Goal: Task Accomplishment & Management: Manage account settings

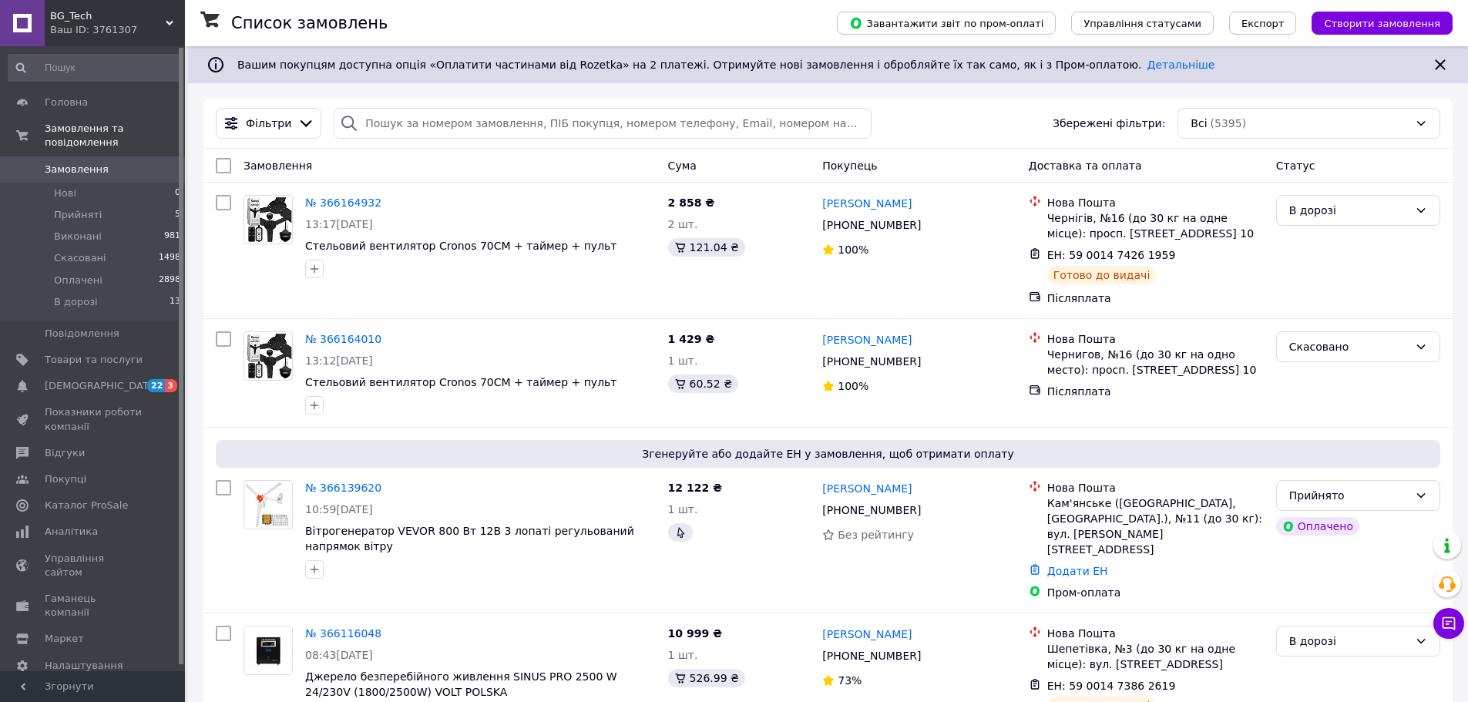
click at [106, 18] on span "BG_Tech" at bounding box center [108, 16] width 116 height 14
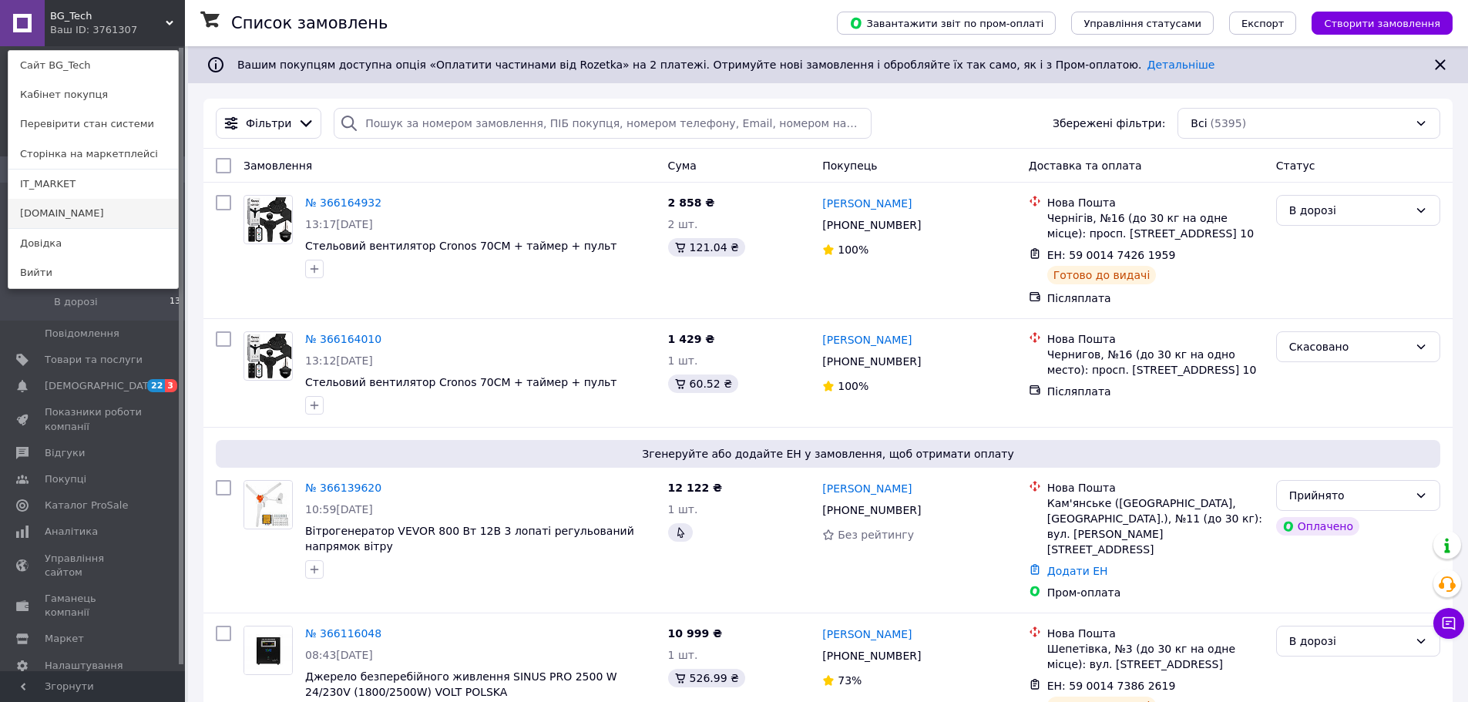
click at [57, 209] on link "[DOMAIN_NAME]" at bounding box center [93, 213] width 170 height 29
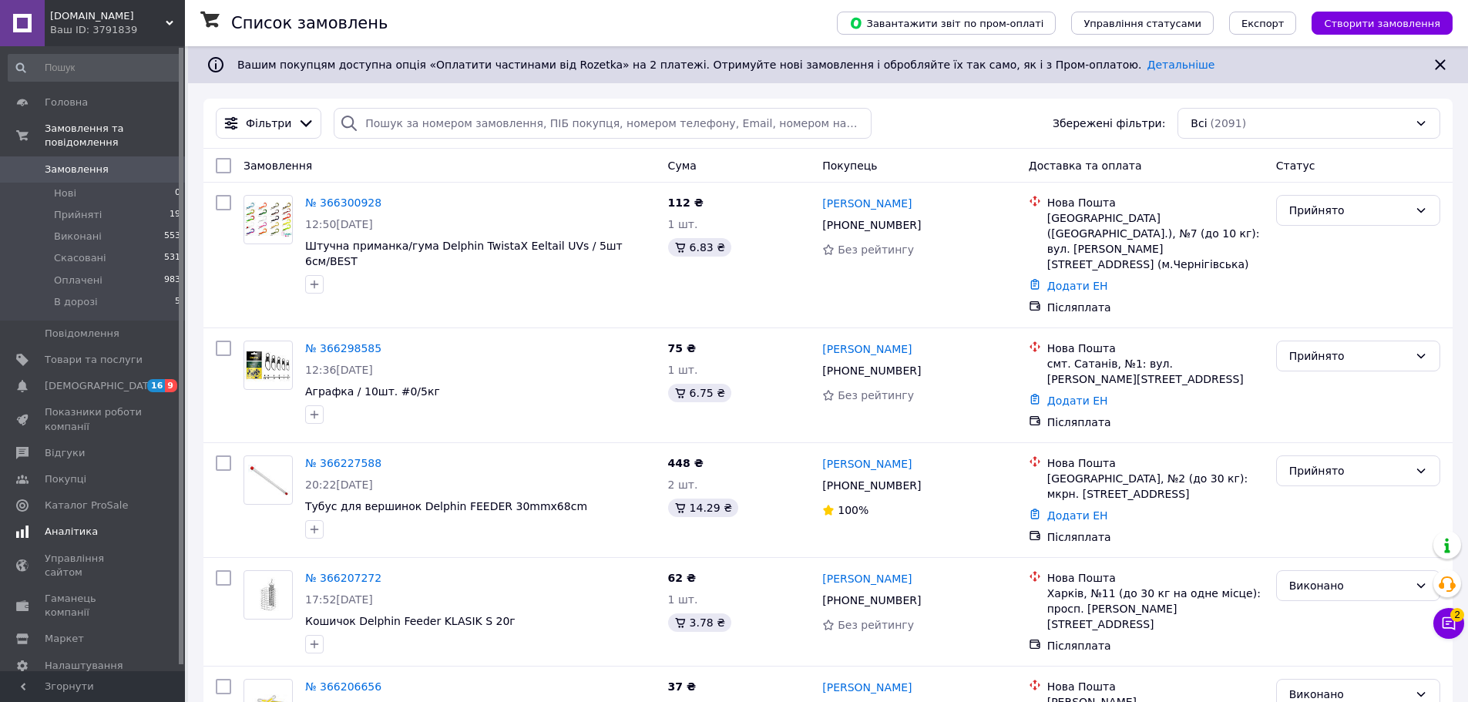
click at [67, 525] on span "Аналітика" at bounding box center [71, 532] width 53 height 14
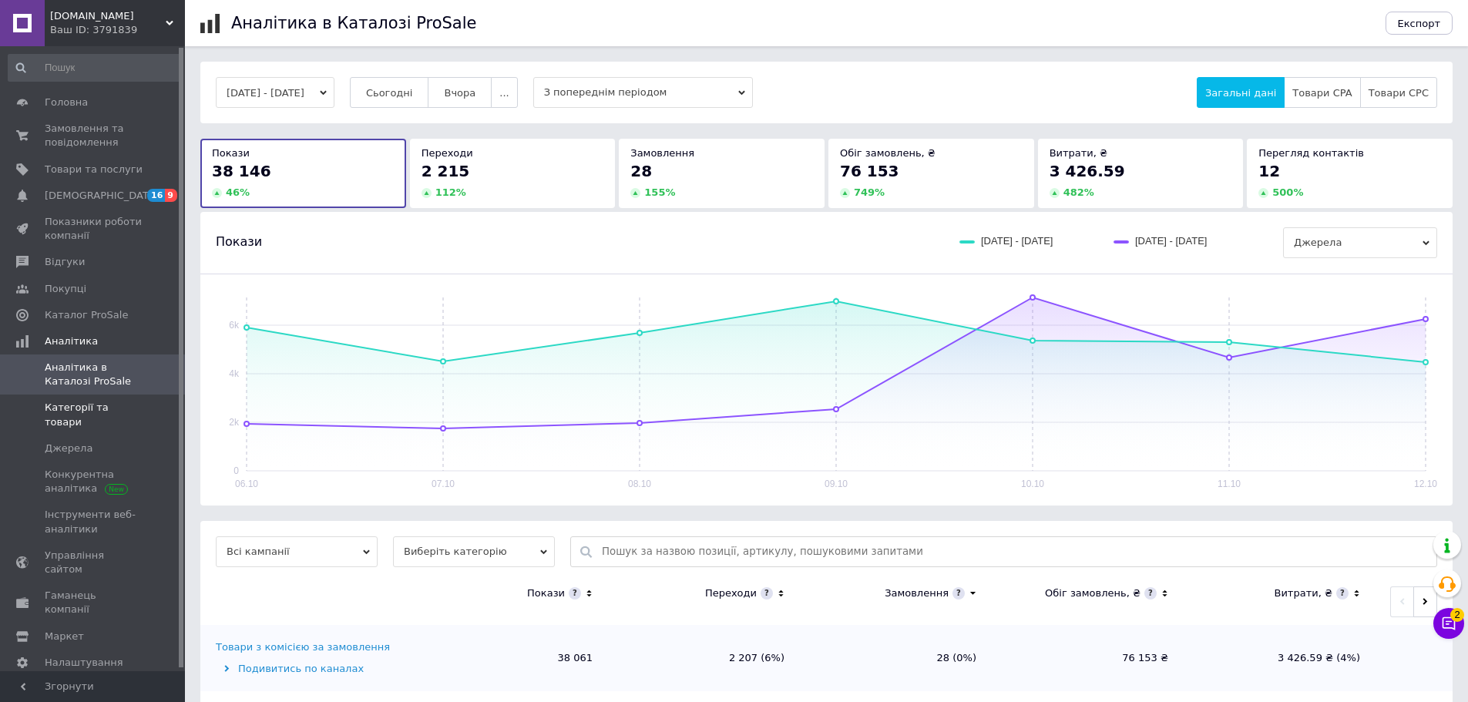
click at [90, 416] on link "Категорії та товари" at bounding box center [95, 415] width 190 height 40
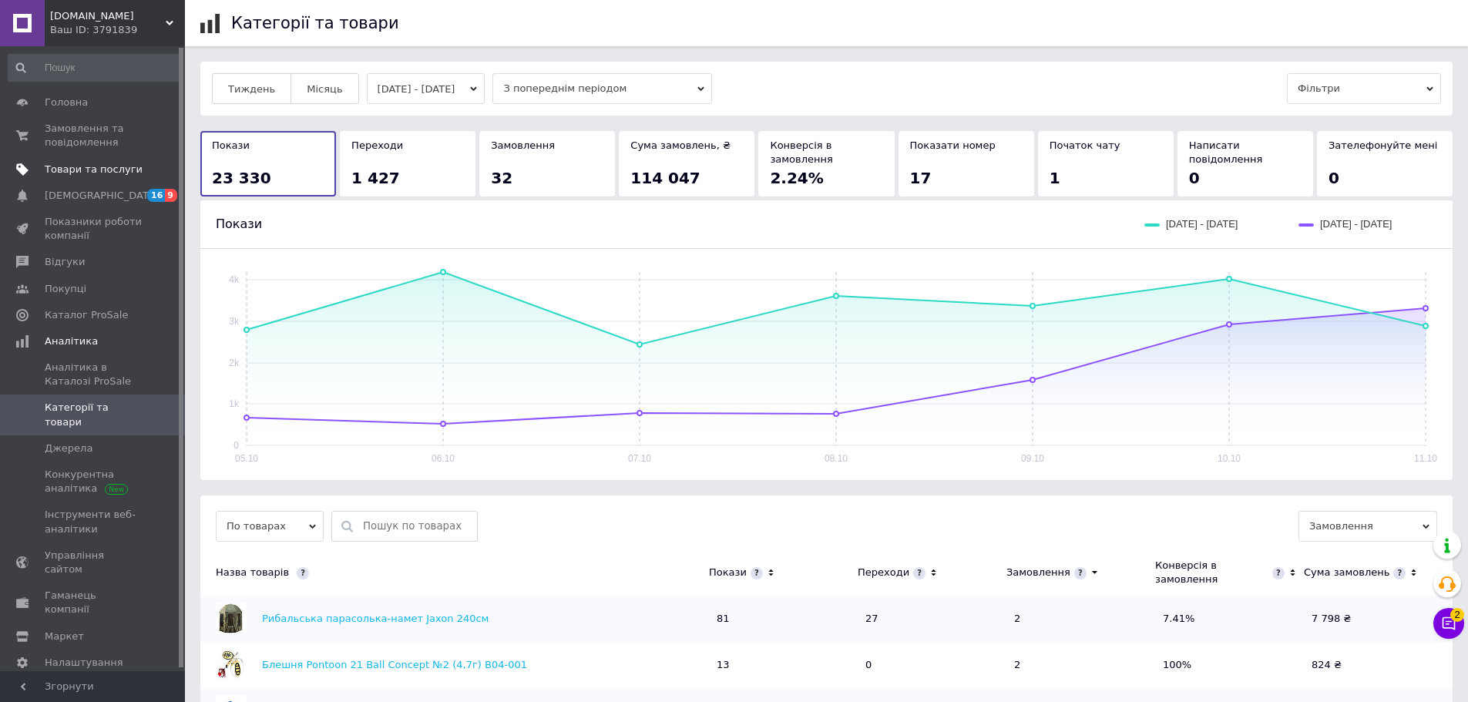
click at [92, 163] on span "Товари та послуги" at bounding box center [94, 170] width 98 height 14
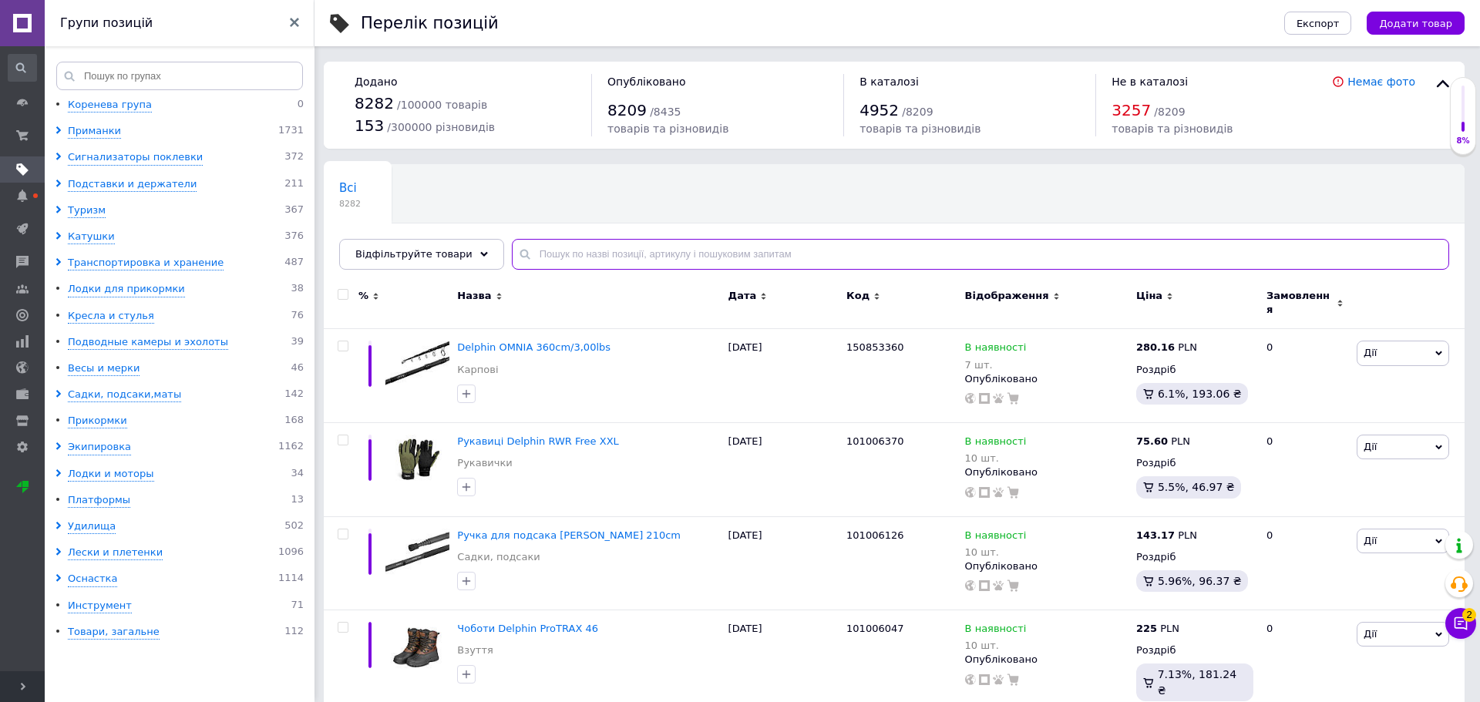
click at [584, 253] on input "text" at bounding box center [980, 254] width 937 height 31
paste input "101006048"
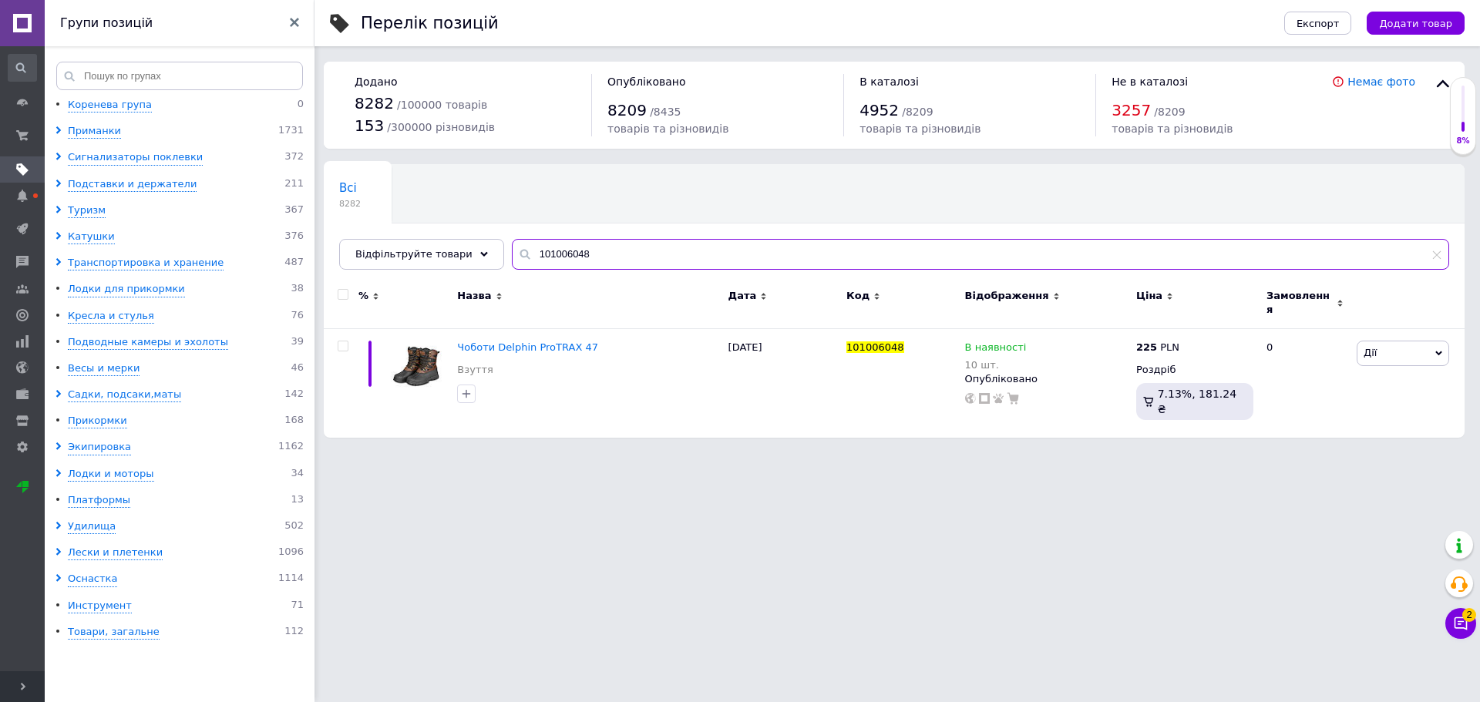
type input "101006048"
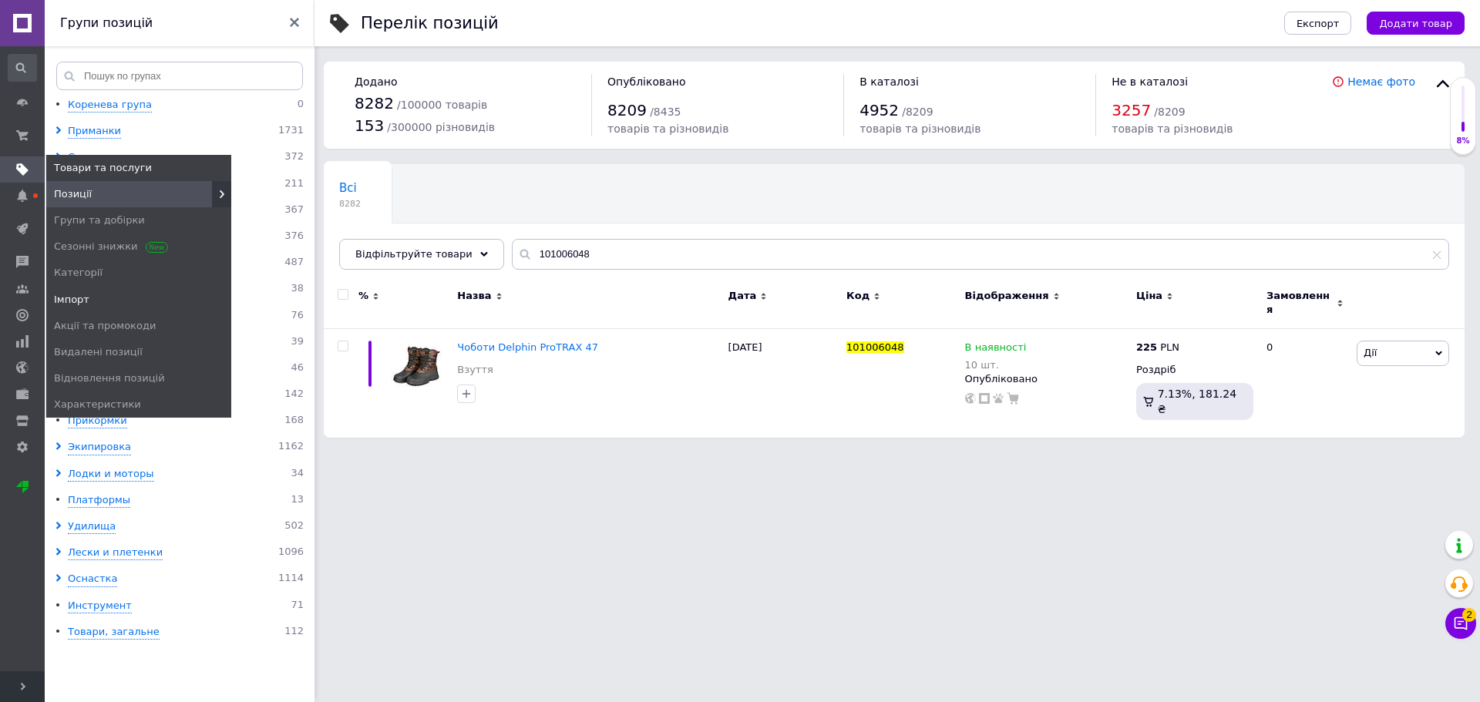
click at [67, 298] on span "Імпорт" at bounding box center [71, 300] width 35 height 14
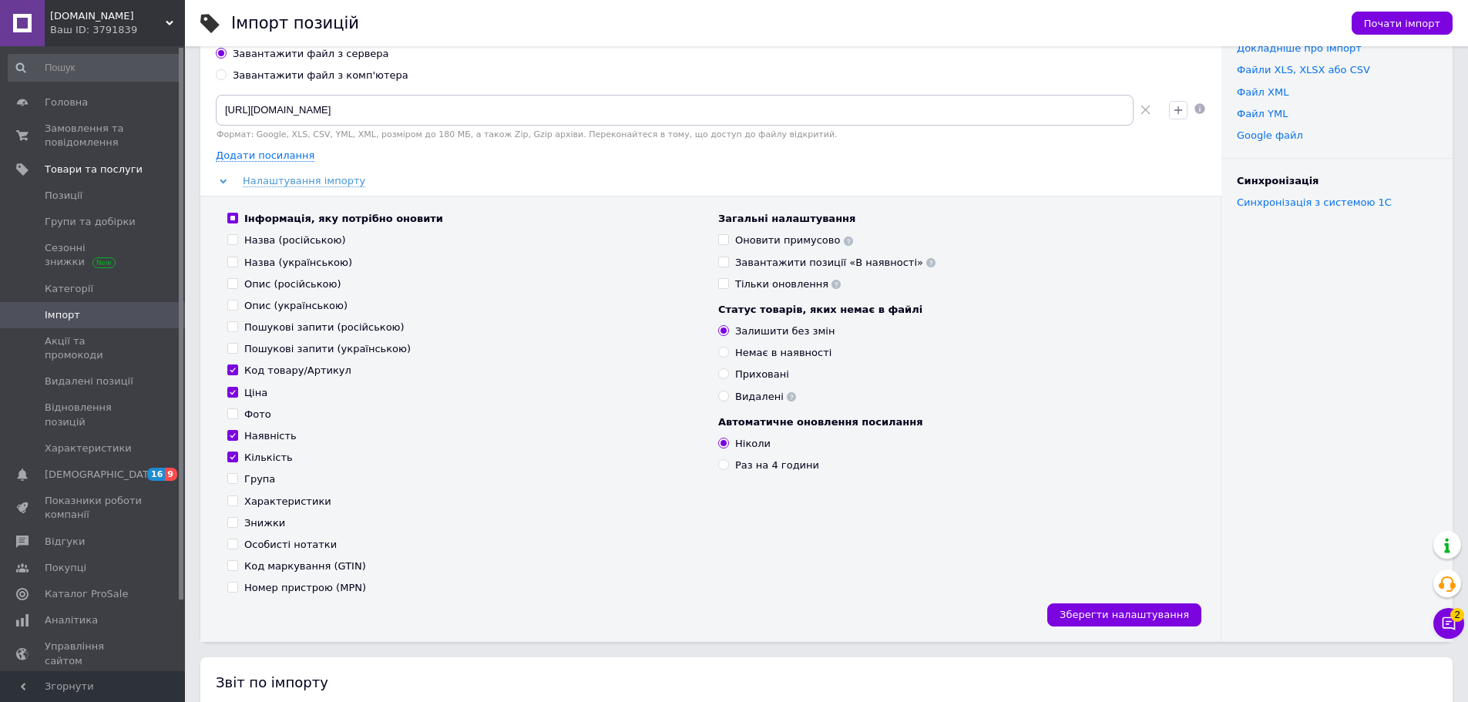
scroll to position [154, 0]
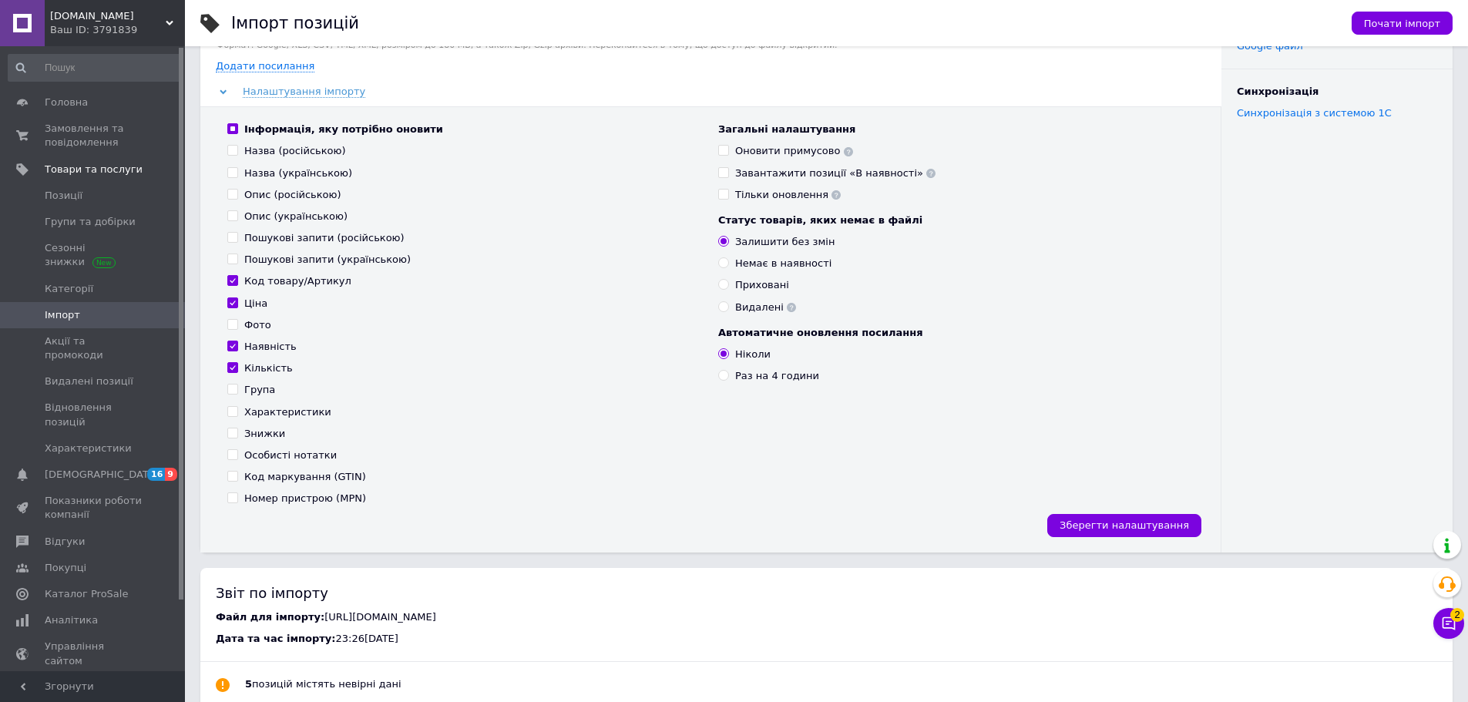
click at [272, 281] on div "Код товару/Артикул" at bounding box center [297, 281] width 107 height 14
click at [237, 281] on input "Код товару/Артикул" at bounding box center [232, 280] width 10 height 10
checkbox input "false"
drag, startPoint x: 269, startPoint y: 344, endPoint x: 259, endPoint y: 364, distance: 22.4
click at [269, 345] on div "Наявність" at bounding box center [270, 347] width 52 height 14
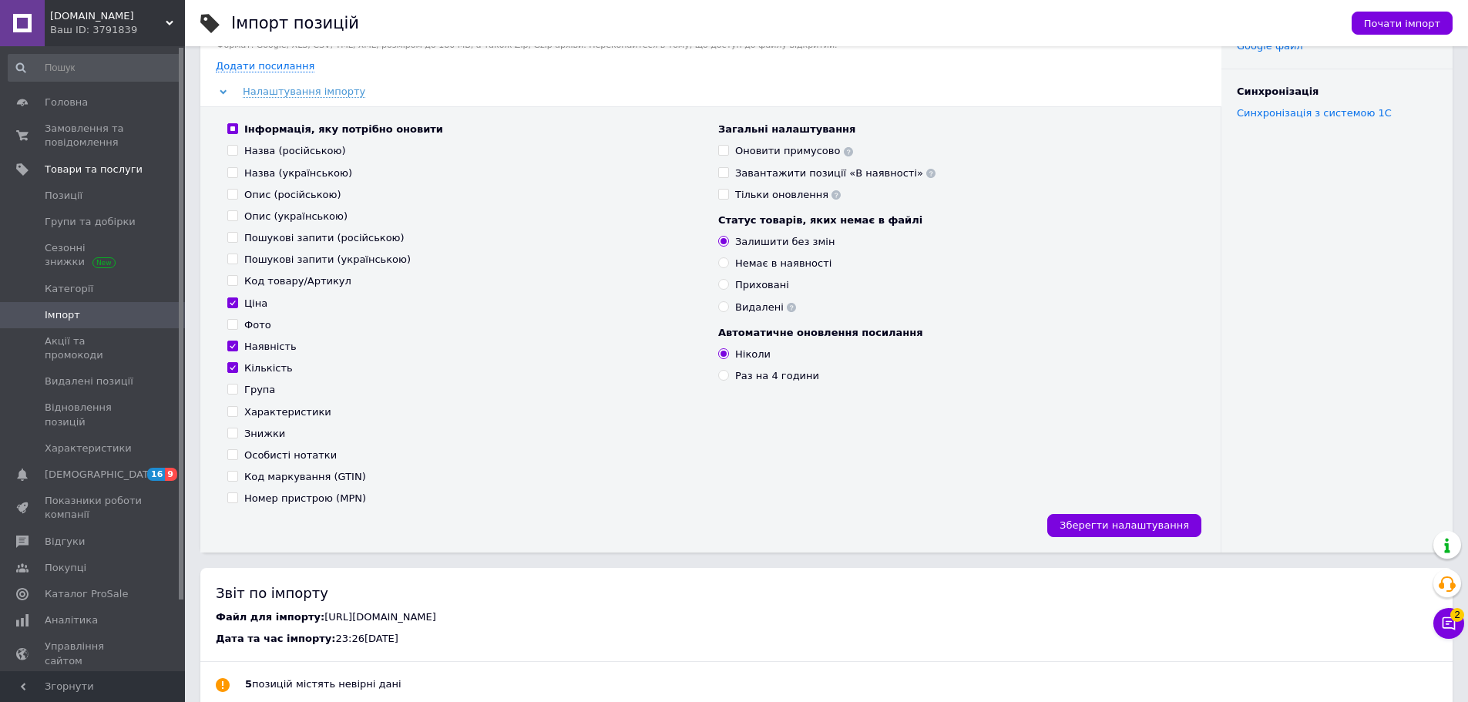
click at [237, 345] on input "Наявність" at bounding box center [232, 346] width 10 height 10
checkbox input "false"
click at [257, 368] on div "Кількість" at bounding box center [268, 368] width 49 height 14
click at [237, 368] on input "Кількість" at bounding box center [232, 367] width 10 height 10
click at [256, 372] on div "Кількість" at bounding box center [268, 368] width 49 height 14
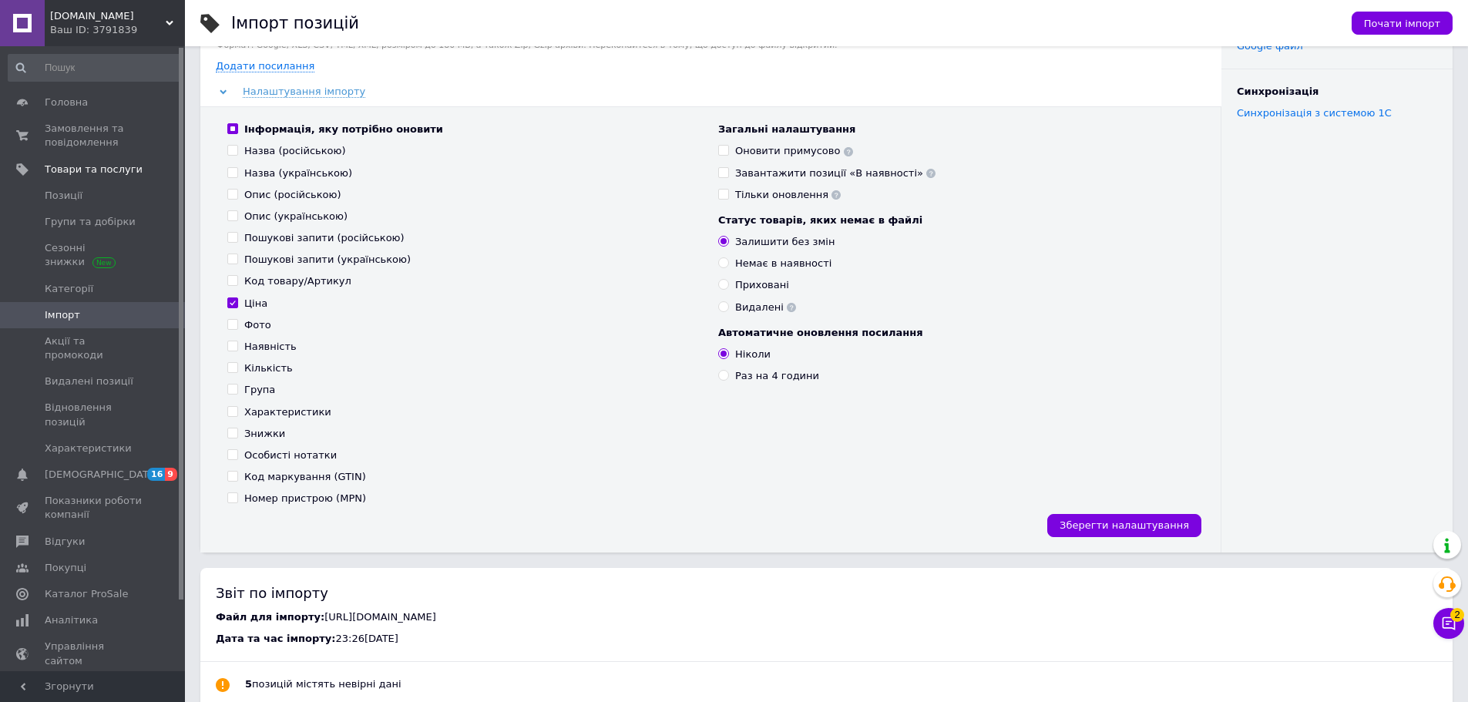
click at [237, 372] on input "Кількість" at bounding box center [232, 367] width 10 height 10
checkbox input "true"
click at [270, 340] on div "Наявність" at bounding box center [270, 347] width 52 height 14
click at [237, 341] on input "Наявність" at bounding box center [232, 346] width 10 height 10
checkbox input "true"
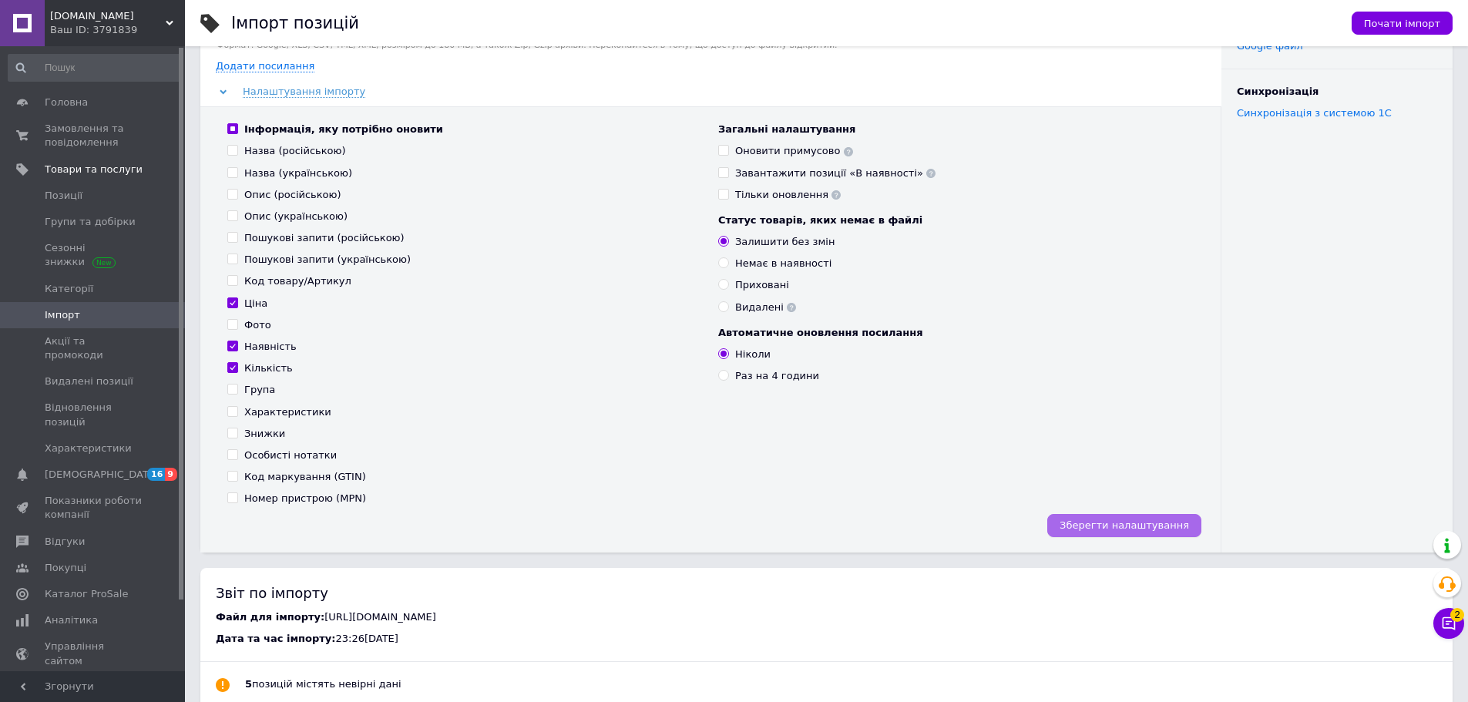
click at [1114, 522] on span "Зберегти налаштування" at bounding box center [1124, 525] width 129 height 12
